Goal: Transaction & Acquisition: Purchase product/service

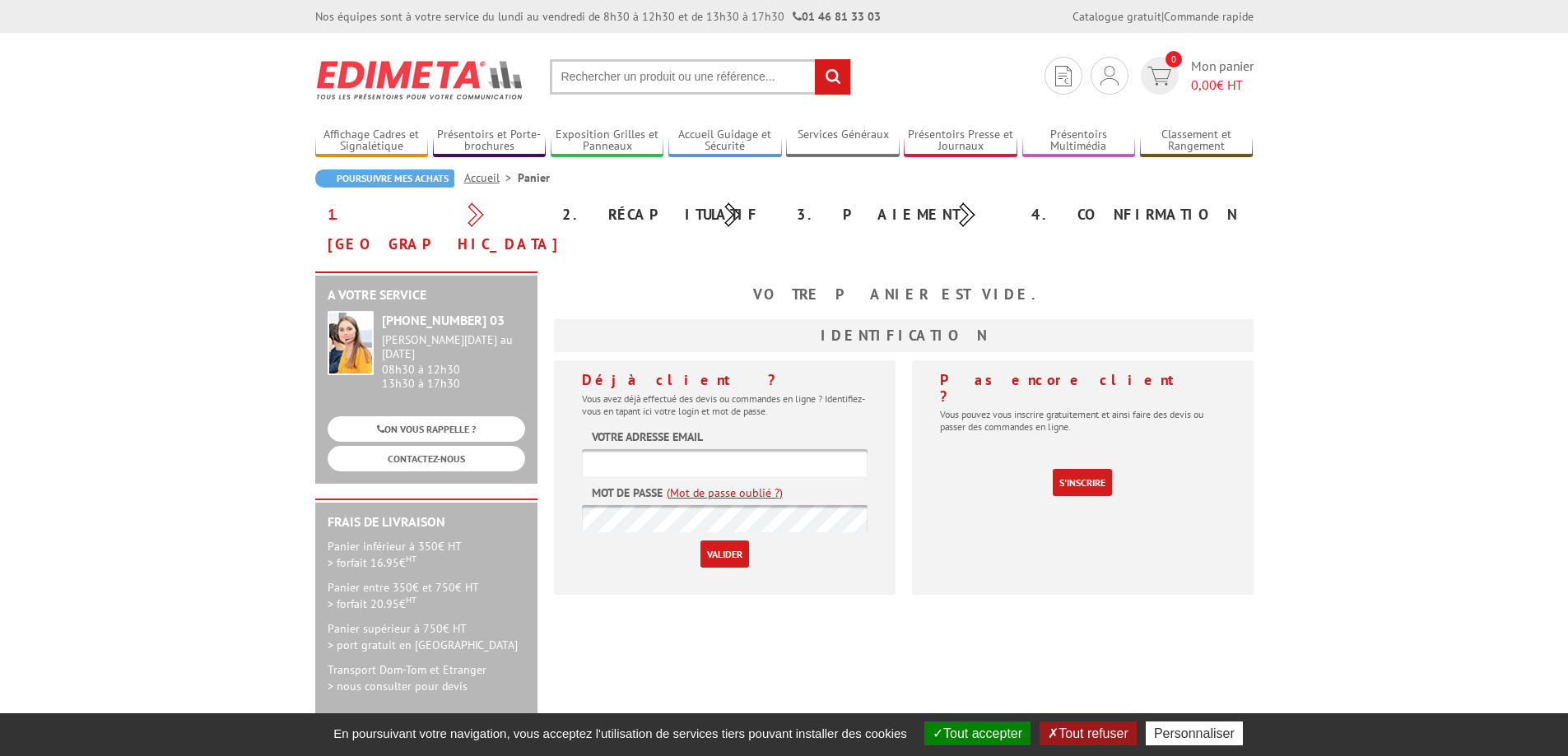
click at [697, 449] on input "text" at bounding box center [725, 463] width 286 height 27
type input "compta@point11.fr"
click at [723, 485] on link "(Mot de passe oublié ?)" at bounding box center [724, 493] width 116 height 17
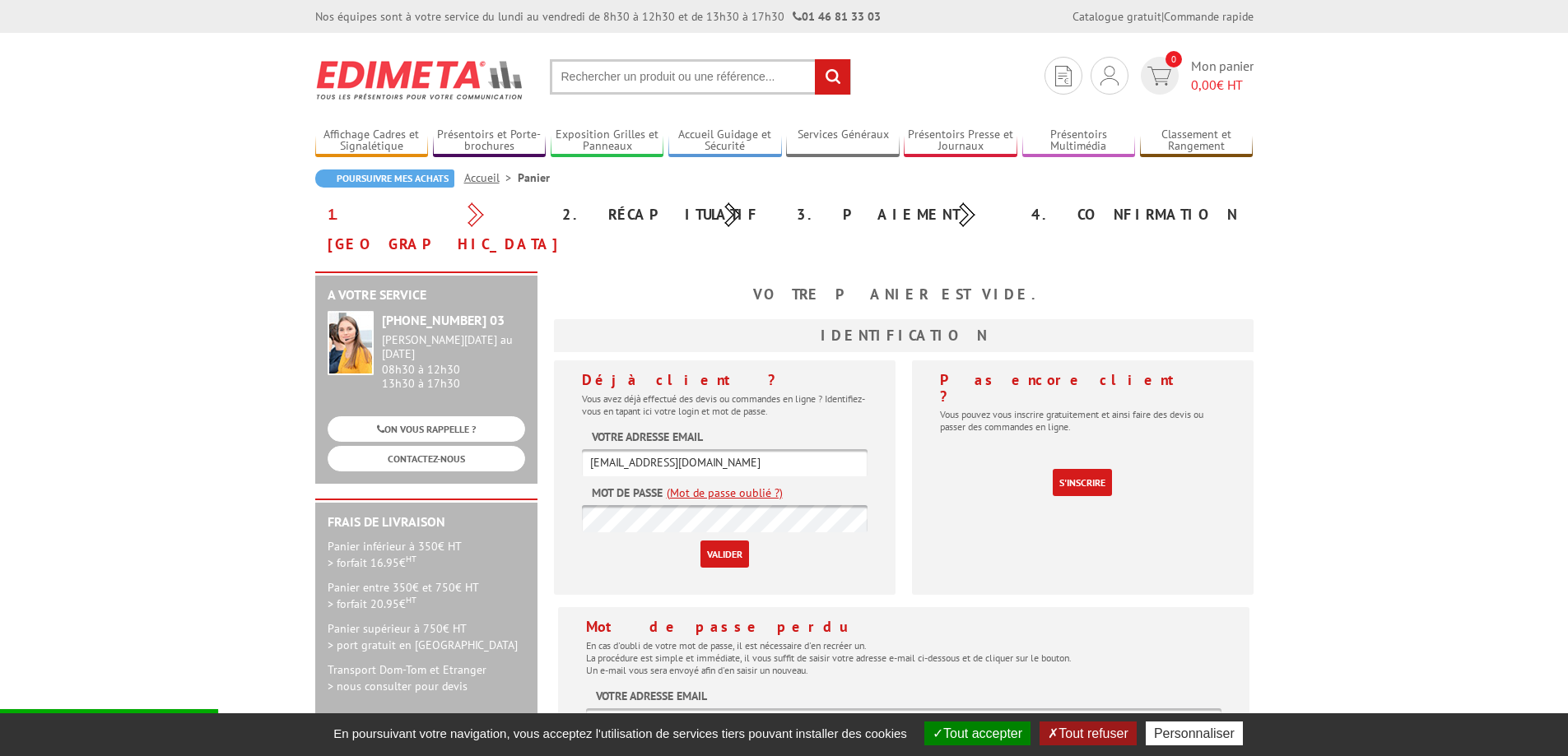
scroll to position [247, 0]
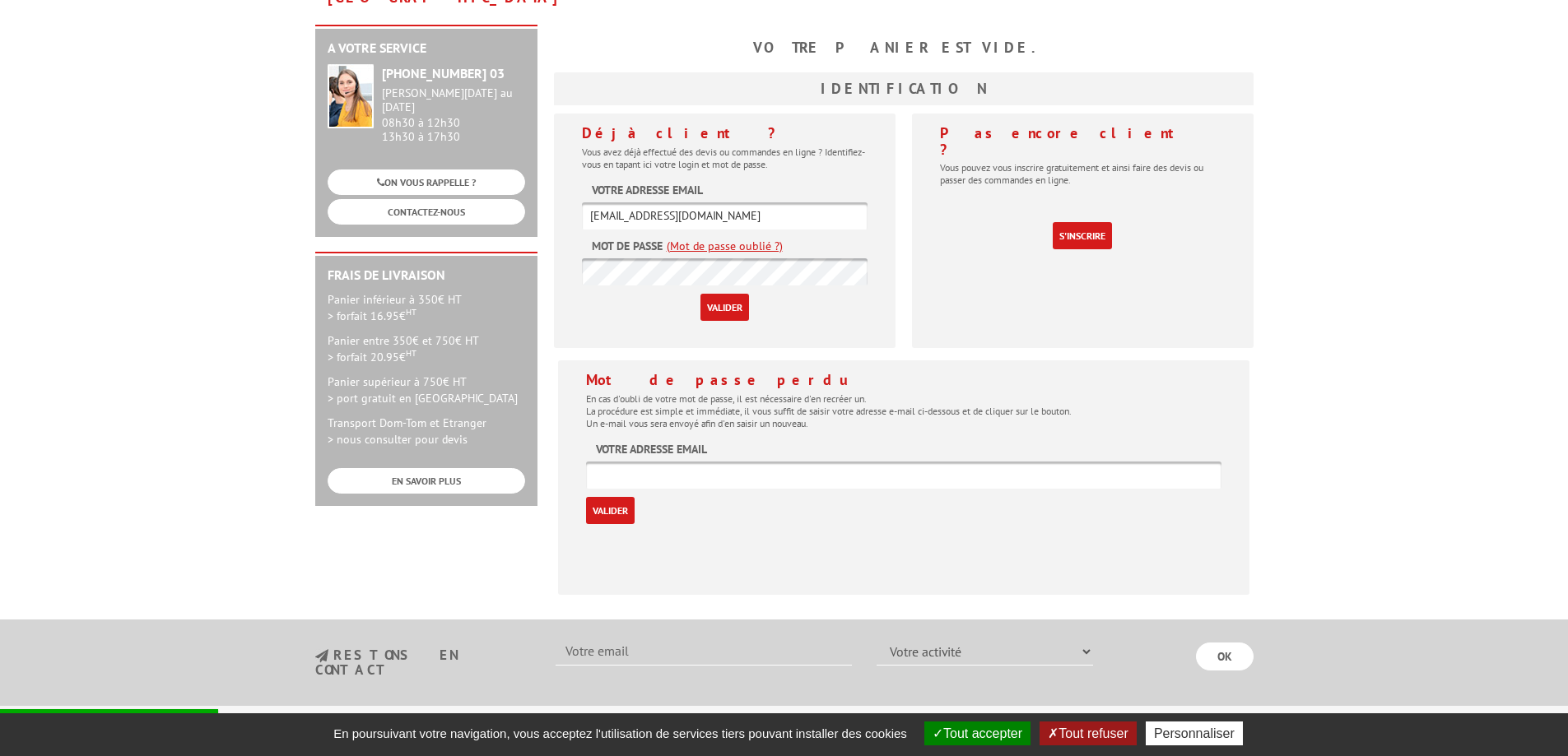
click at [668, 462] on input "text" at bounding box center [904, 475] width 636 height 27
drag, startPoint x: 700, startPoint y: 182, endPoint x: 582, endPoint y: 184, distance: 118.0
click at [582, 202] on input "compta@point11.fr" at bounding box center [725, 216] width 286 height 27
click at [939, 462] on input "text" at bounding box center [904, 475] width 636 height 27
paste input "compta@point11.fr"
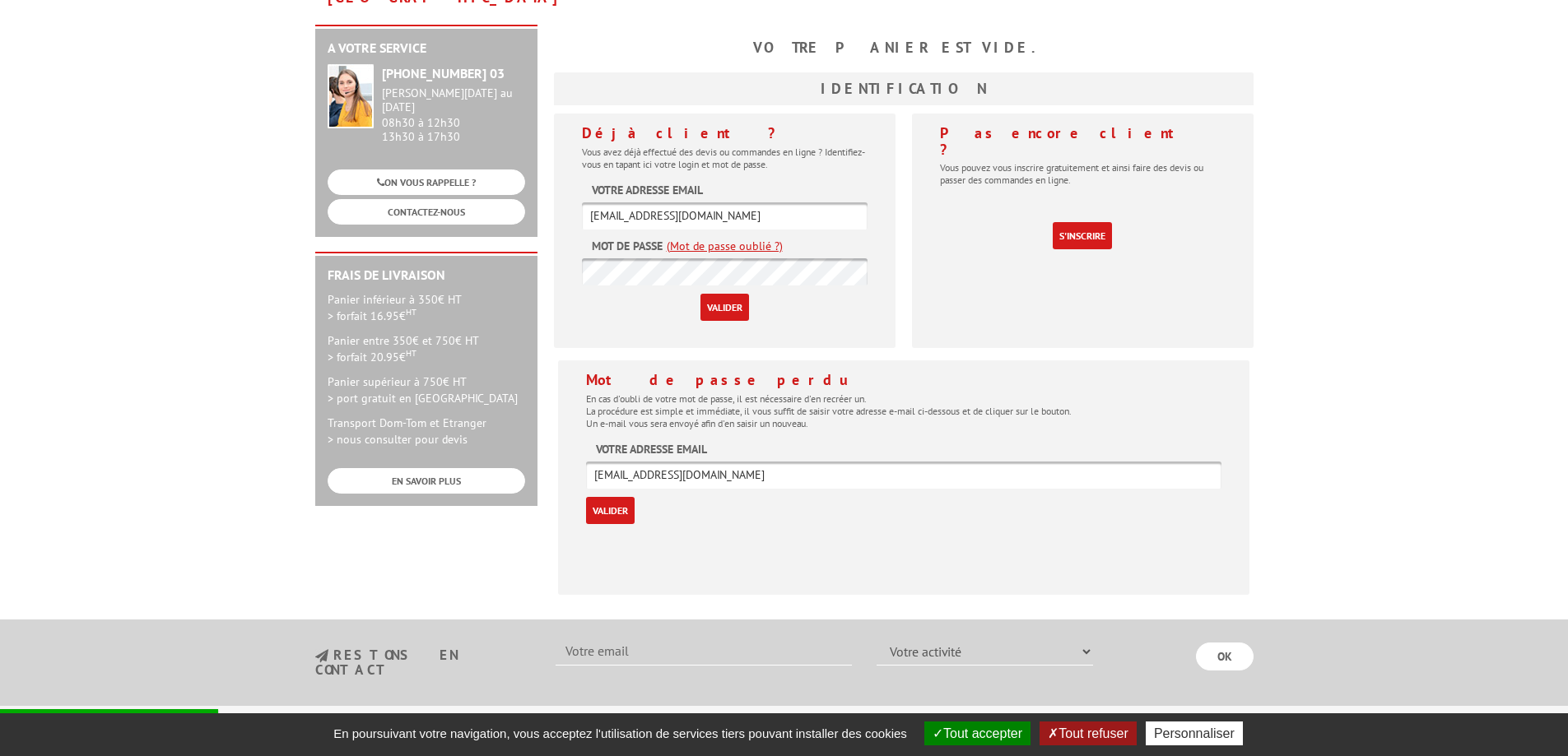
type input "compta@point11.fr"
click at [615, 497] on input "Valider" at bounding box center [610, 510] width 49 height 27
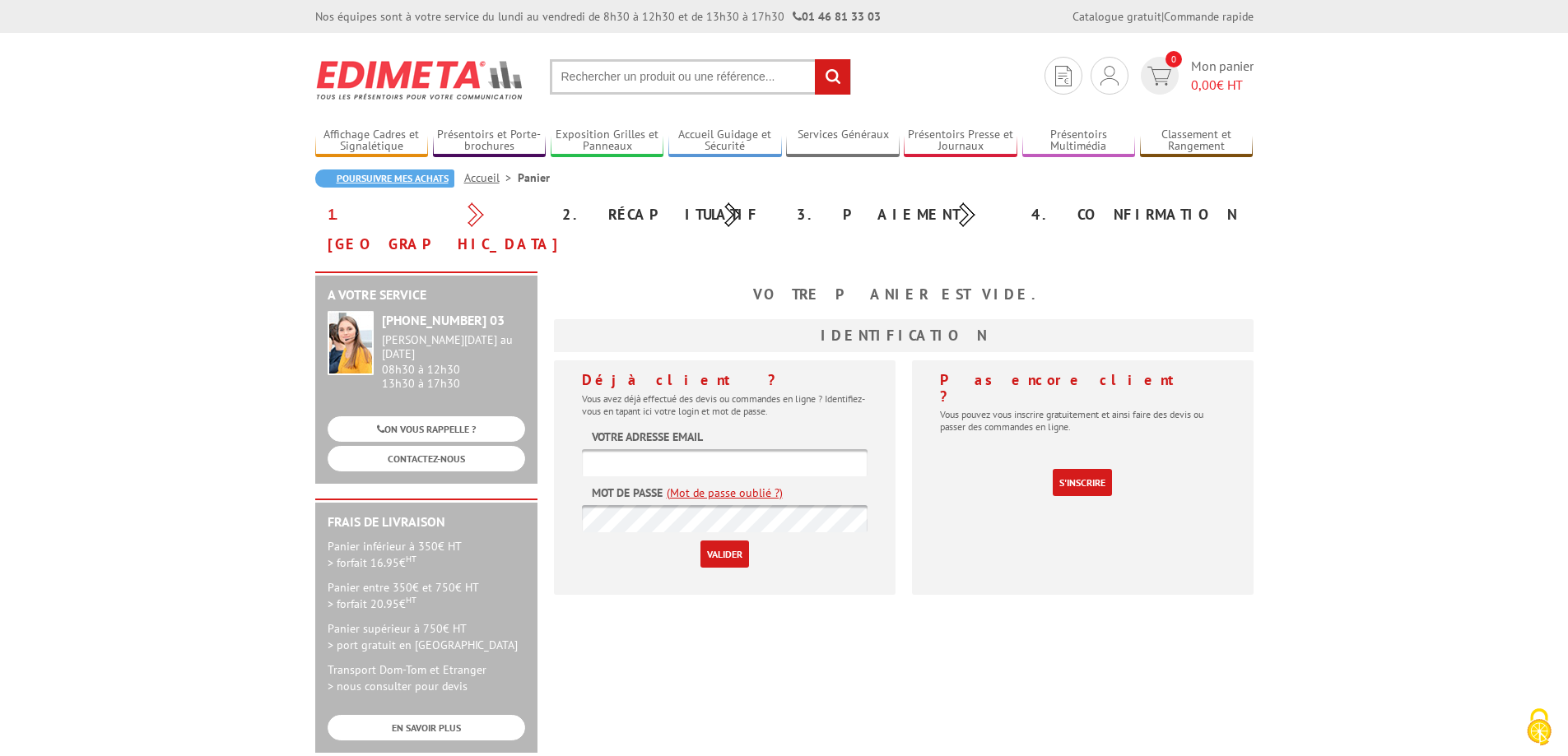
click at [387, 174] on link "Poursuivre mes achats" at bounding box center [384, 178] width 139 height 18
click at [1107, 77] on img at bounding box center [1109, 76] width 18 height 19
